Goal: Task Accomplishment & Management: Complete application form

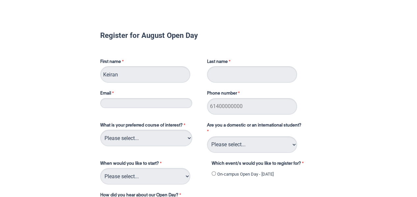
type input "Keiran"
click at [229, 77] on input "Last name" at bounding box center [252, 74] width 90 height 16
type input "Csobonyei"
click at [167, 100] on input "Email" at bounding box center [146, 103] width 92 height 10
type input "C"
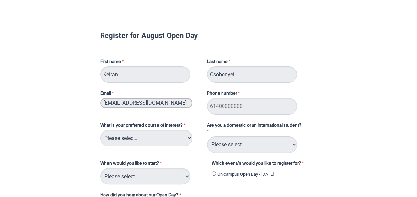
type input "[EMAIL_ADDRESS][DOMAIN_NAME]"
click at [223, 104] on input "Phone number" at bounding box center [252, 106] width 90 height 16
type input "0406866282"
click at [158, 140] on select "Please select... 2D Animation Acting Audio Engineering Circus Arts Comedy Digit…" at bounding box center [146, 138] width 92 height 16
select select "tfa_111"
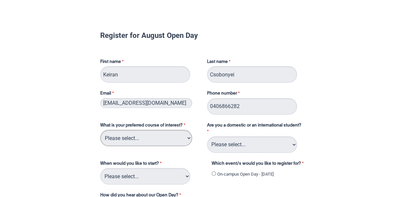
click at [100, 130] on select "Please select... 2D Animation Acting Audio Engineering Circus Arts Comedy Digit…" at bounding box center [146, 138] width 92 height 16
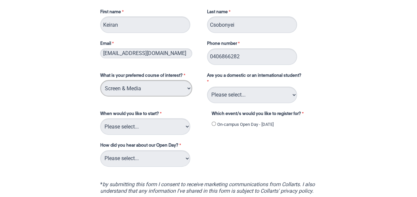
scroll to position [51, 0]
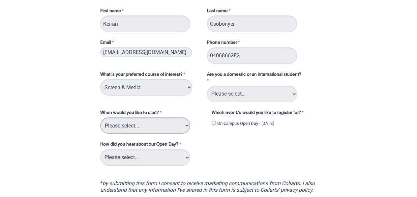
click at [182, 127] on select "Please select... Trimester 3 2025, starting [DATE] Trimester 1 2026, starting […" at bounding box center [145, 125] width 90 height 16
select select "tfa_234"
click at [100, 117] on select "Please select... Trimester 3 2025, starting [DATE] Trimester 1 2026, starting […" at bounding box center [145, 125] width 90 height 16
click at [182, 160] on select "Please select... Career Advisor Career Expo Collarts Newsletter/Email Collarts …" at bounding box center [145, 157] width 90 height 16
select select "tfa_148"
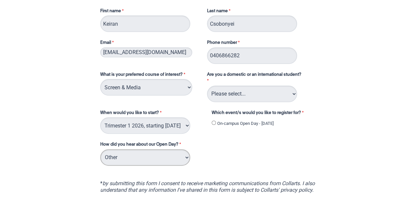
click at [100, 149] on select "Please select... Career Advisor Career Expo Collarts Newsletter/Email Collarts …" at bounding box center [145, 157] width 90 height 16
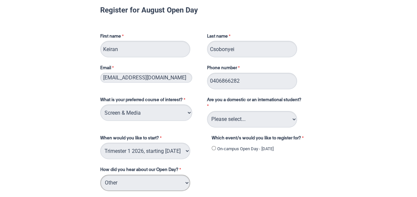
scroll to position [26, 0]
click at [258, 118] on select "Please select... Domestic Student International Student" at bounding box center [252, 119] width 90 height 16
select select "tfa_126"
click at [207, 111] on select "Please select... Domestic Student International Student" at bounding box center [252, 119] width 90 height 16
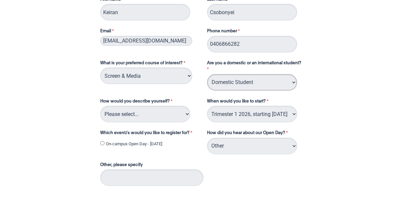
scroll to position [63, 0]
click at [276, 113] on select "Please select... Trimester 3 2025, starting [DATE] Trimester 1 2026, starting […" at bounding box center [252, 113] width 90 height 16
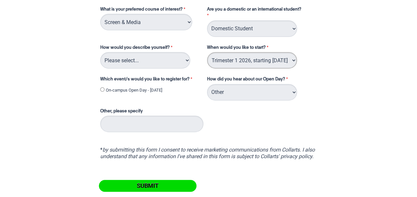
scroll to position [116, 0]
click at [101, 91] on input "On-campus Open Day - [DATE]" at bounding box center [102, 89] width 4 height 4
radio input "true"
click at [156, 64] on select "Please select... I've completed Year 12 I'm looking for a career change I'm alr…" at bounding box center [145, 60] width 90 height 16
select select "tfa_70"
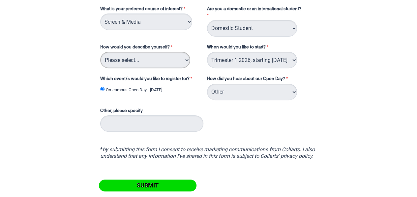
click at [100, 52] on select "Please select... I've completed Year 12 I'm looking for a career change I'm alr…" at bounding box center [145, 60] width 90 height 16
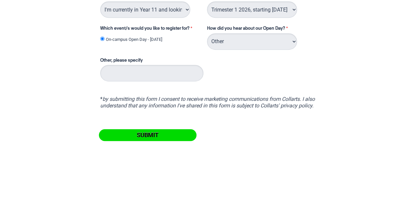
click at [175, 137] on input "Submit" at bounding box center [147, 135] width 97 height 12
